Goal: Task Accomplishment & Management: Manage account settings

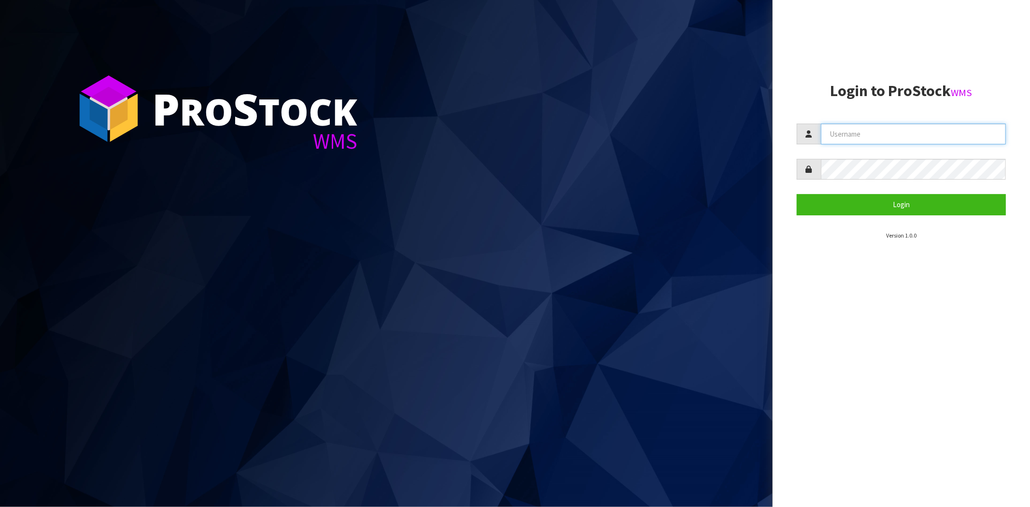
click at [869, 135] on input "text" at bounding box center [913, 134] width 185 height 21
type input "[PERSON_NAME][EMAIL_ADDRESS][DOMAIN_NAME]"
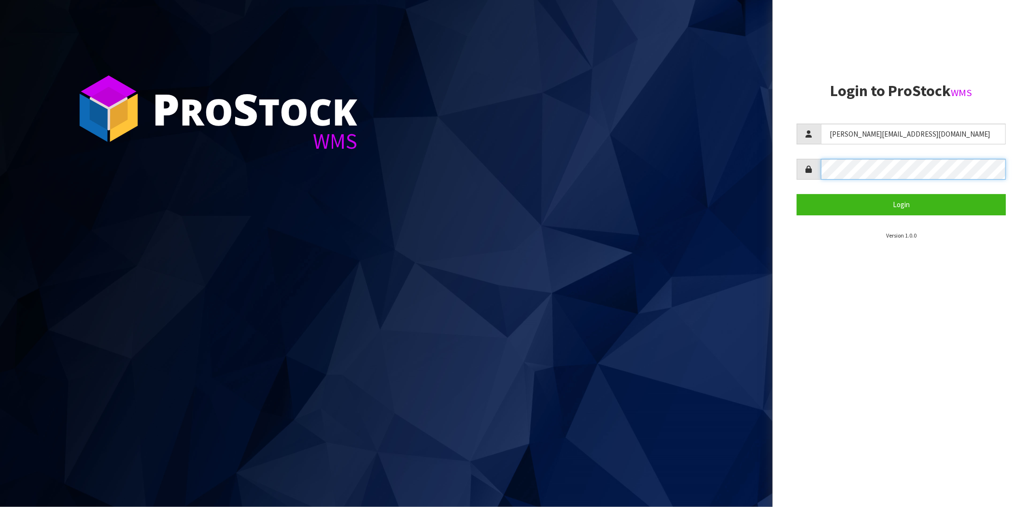
click at [797, 194] on button "Login" at bounding box center [901, 204] width 209 height 21
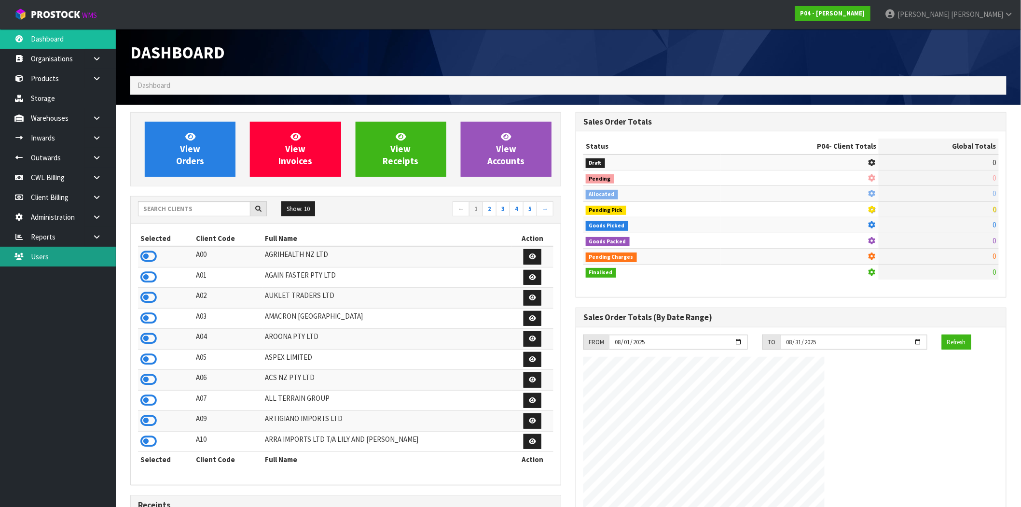
click at [70, 261] on link "Users" at bounding box center [58, 257] width 116 height 20
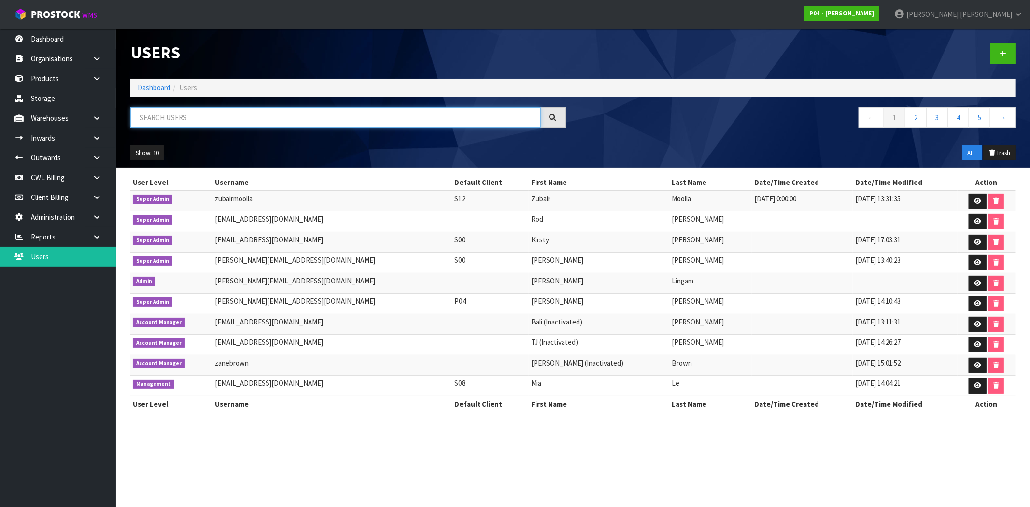
click at [217, 121] on input "text" at bounding box center [335, 117] width 410 height 21
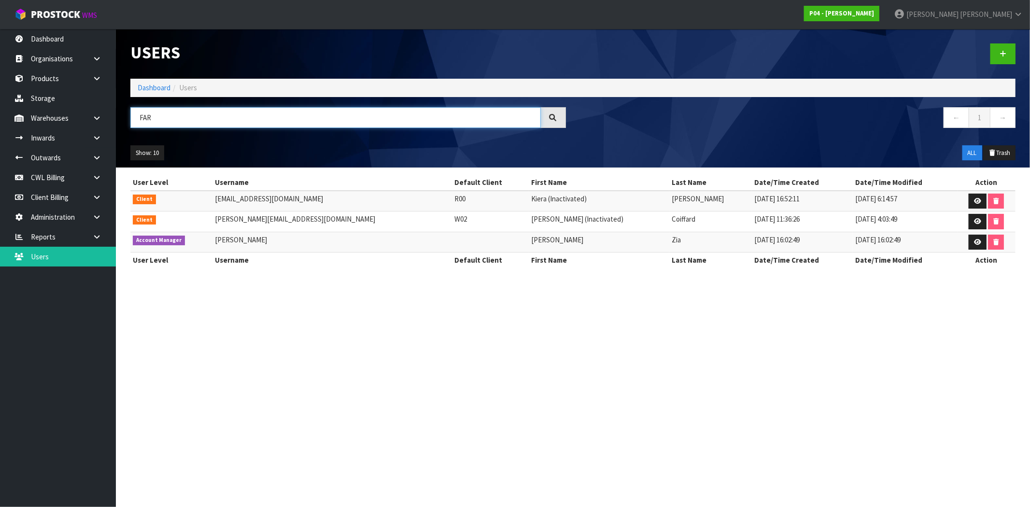
type input "FAR"
drag, startPoint x: 546, startPoint y: 220, endPoint x: 506, endPoint y: 221, distance: 40.6
click at [529, 221] on td "[PERSON_NAME] (Inactivated)" at bounding box center [599, 221] width 141 height 21
copy td "(Inactivated)"
click at [974, 243] on icon at bounding box center [977, 242] width 7 height 6
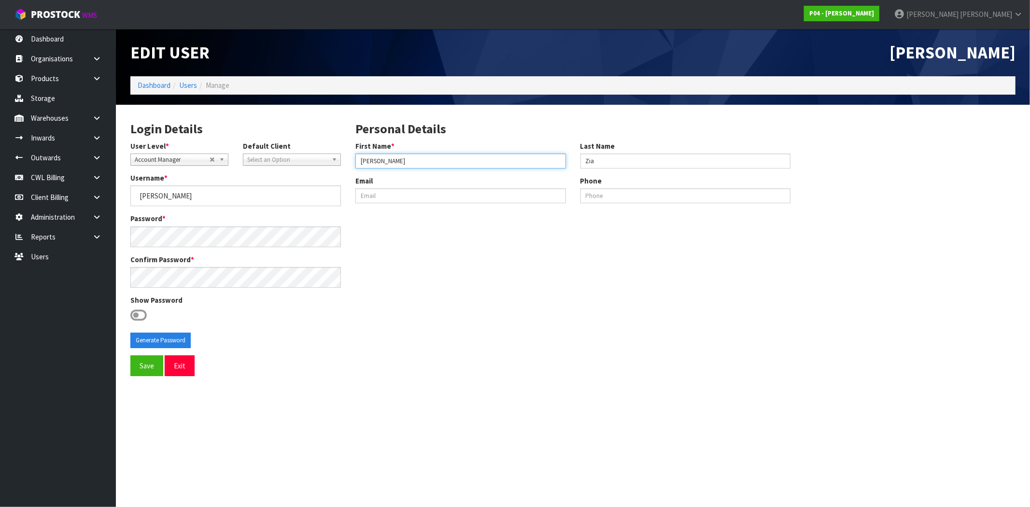
click at [396, 161] on input "[PERSON_NAME]" at bounding box center [460, 161] width 210 height 15
paste input "(Inactivated)"
type input "[PERSON_NAME] (Inactivated)"
click at [411, 320] on div "Login Details User Level * Client Warehouse Staff Warehouse Manager Account Man…" at bounding box center [572, 233] width 899 height 243
click at [152, 342] on button "Generate Password" at bounding box center [160, 340] width 60 height 15
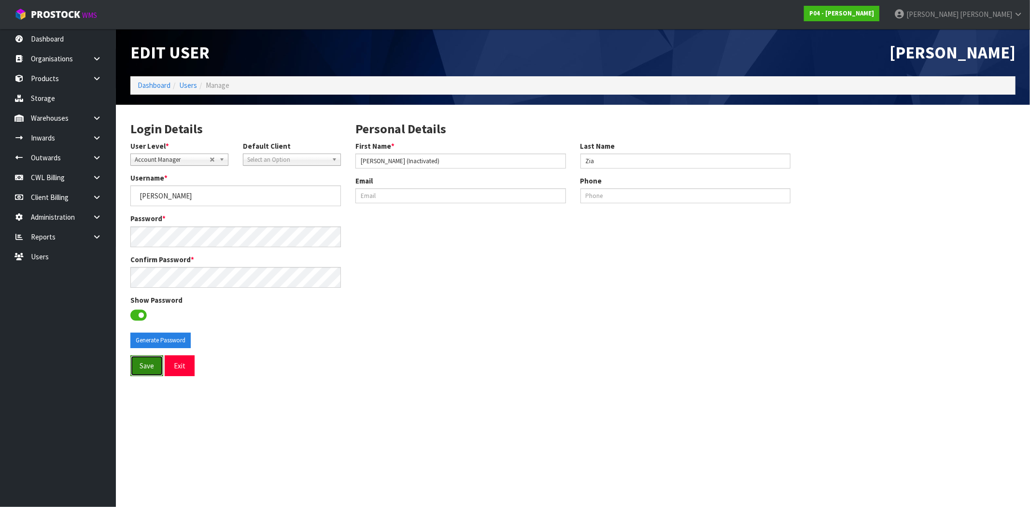
click at [149, 373] on button "Save" at bounding box center [146, 365] width 33 height 21
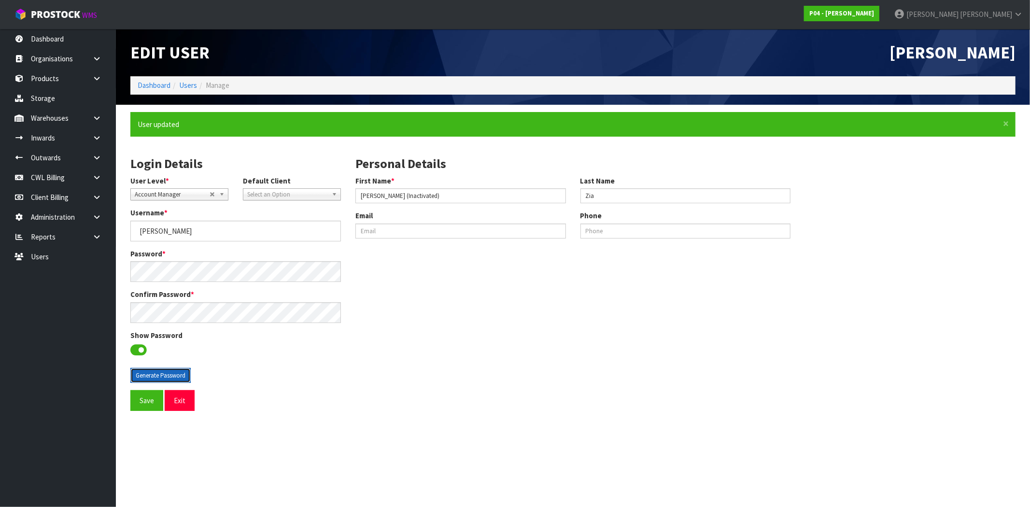
click at [152, 380] on button "Generate Password" at bounding box center [160, 375] width 60 height 15
click at [146, 402] on button "Save" at bounding box center [146, 400] width 33 height 21
click at [148, 375] on button "Generate Password" at bounding box center [160, 375] width 60 height 15
click at [143, 402] on button "Save" at bounding box center [146, 400] width 33 height 21
click at [143, 375] on button "Generate Password" at bounding box center [160, 375] width 60 height 15
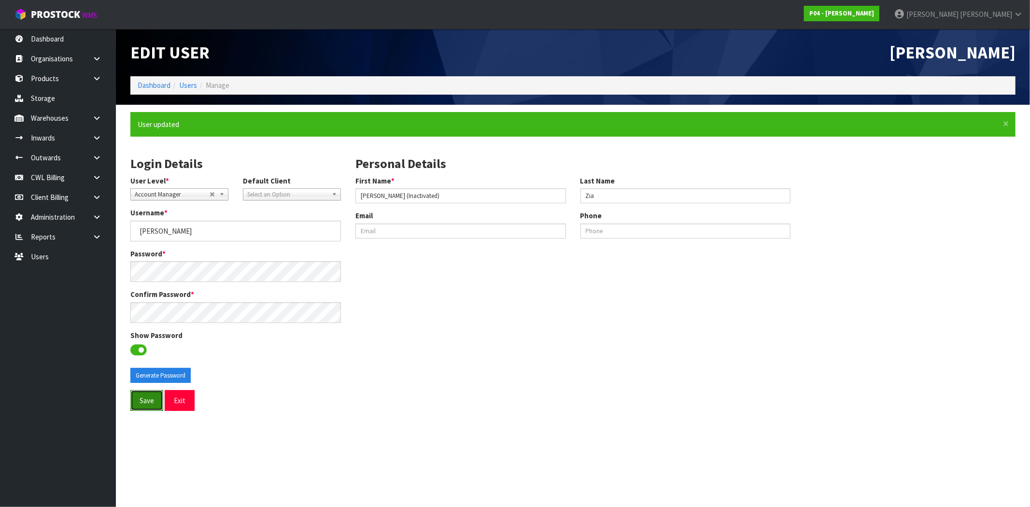
click at [144, 400] on button "Save" at bounding box center [146, 400] width 33 height 21
click at [181, 403] on button "Exit" at bounding box center [180, 400] width 30 height 21
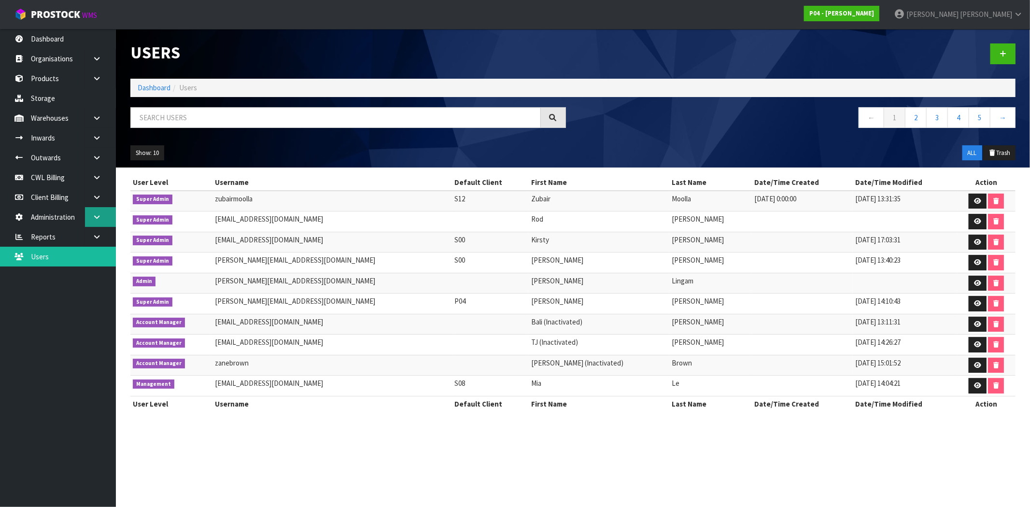
click at [102, 218] on link at bounding box center [100, 217] width 31 height 20
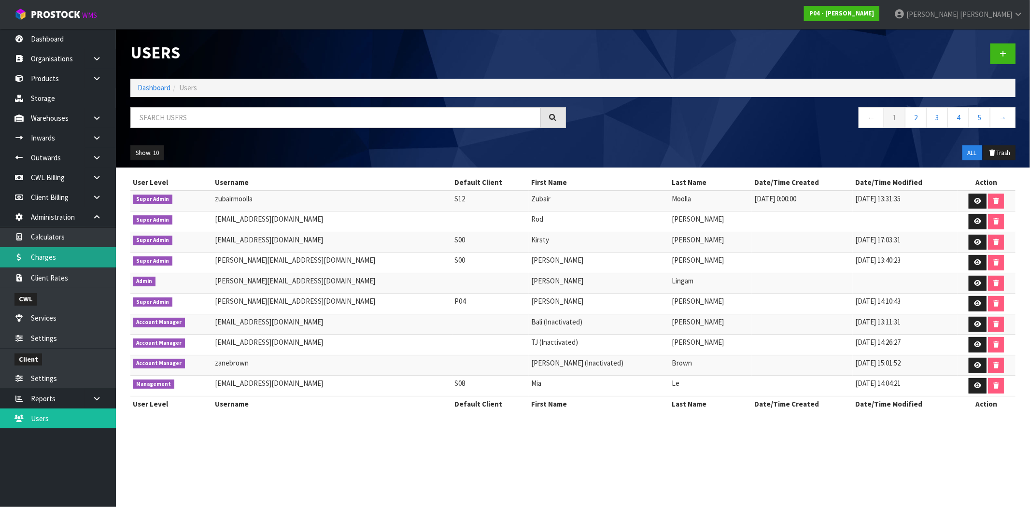
click at [59, 257] on link "Charges" at bounding box center [58, 257] width 116 height 20
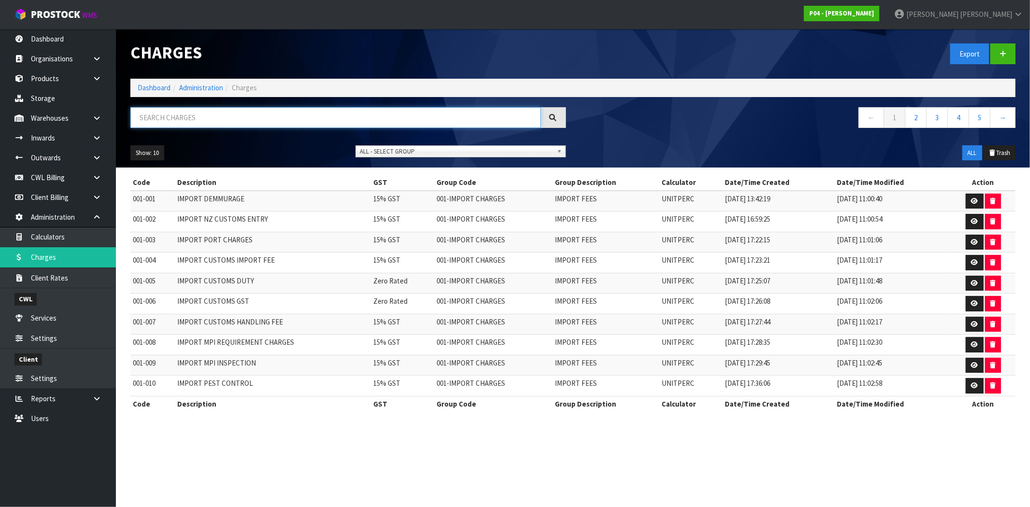
click at [227, 120] on input "text" at bounding box center [335, 117] width 410 height 21
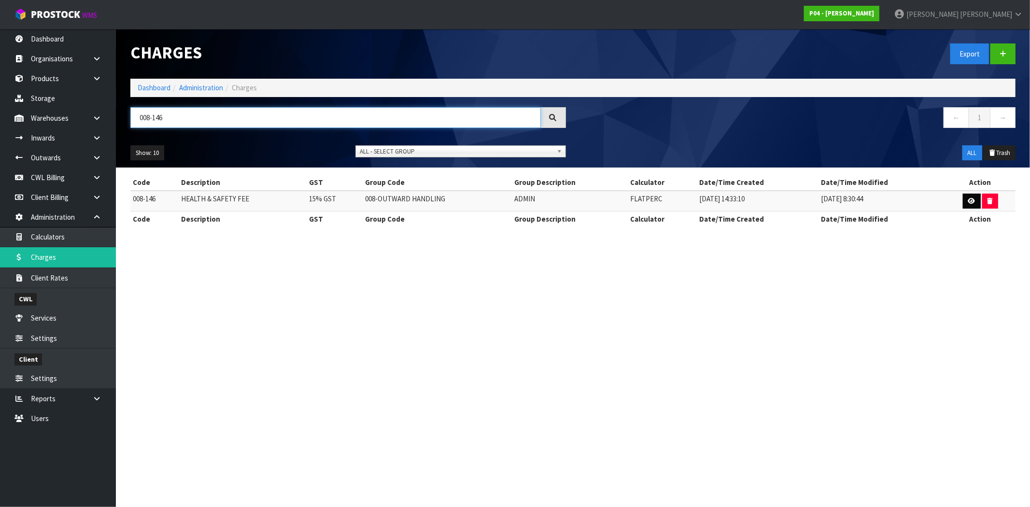
type input "008-146"
click at [969, 200] on icon at bounding box center [971, 201] width 7 height 6
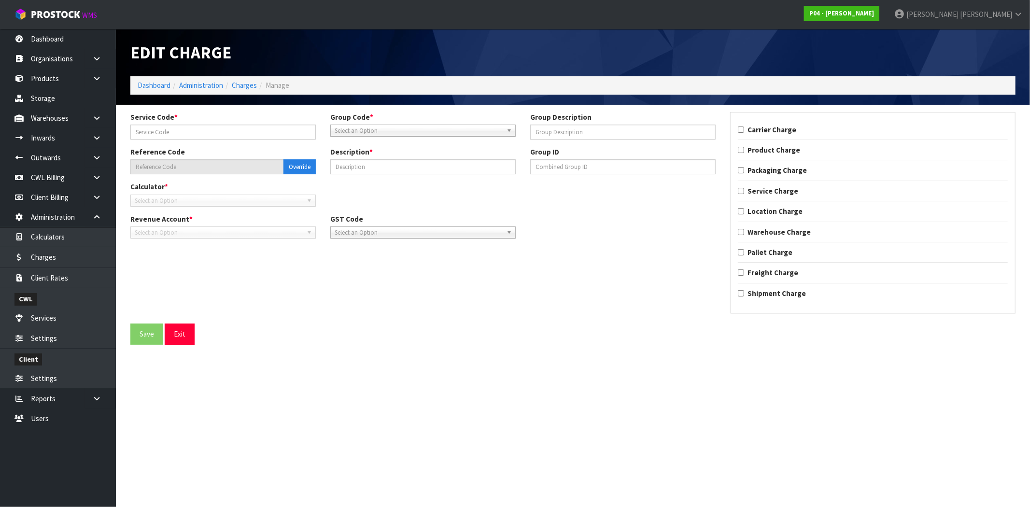
type input "146"
type input "ADMIN"
type input "008-146"
type input "HEALTH & SAFETY FEE"
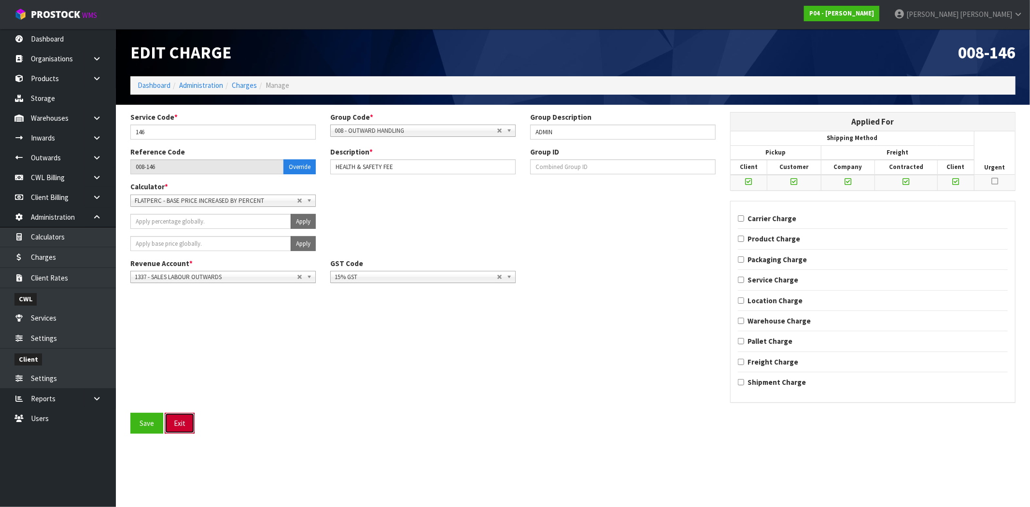
click at [188, 427] on button "Exit" at bounding box center [180, 423] width 30 height 21
